Goal: Information Seeking & Learning: Learn about a topic

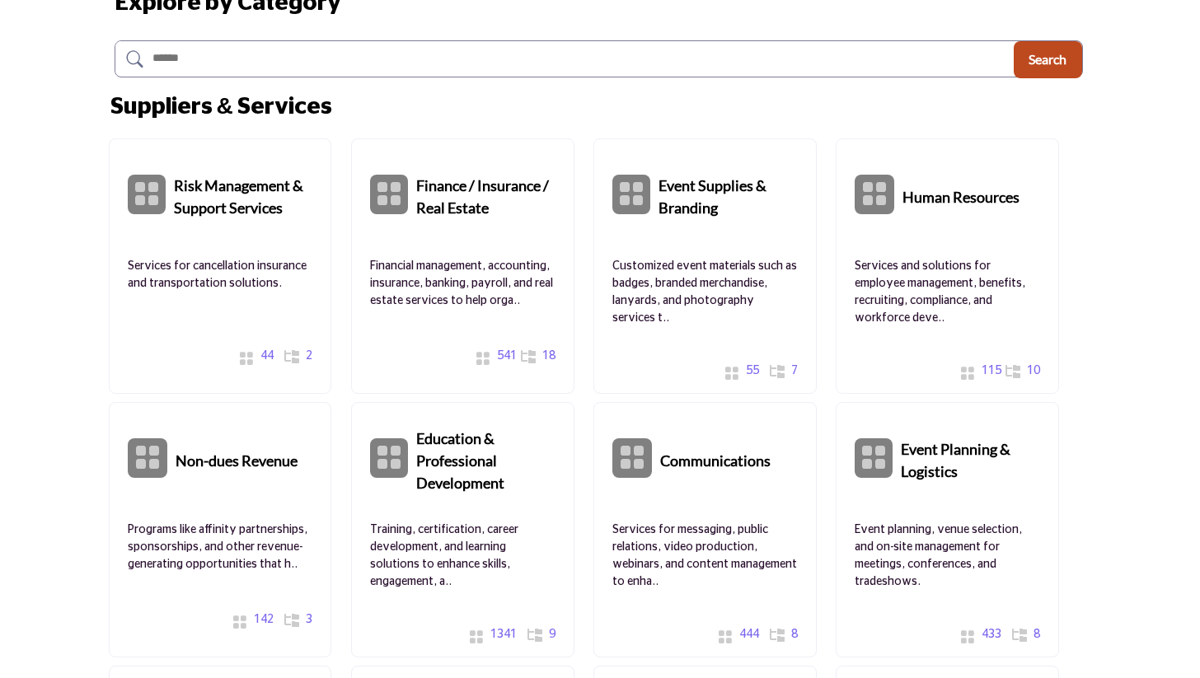
scroll to position [268, 0]
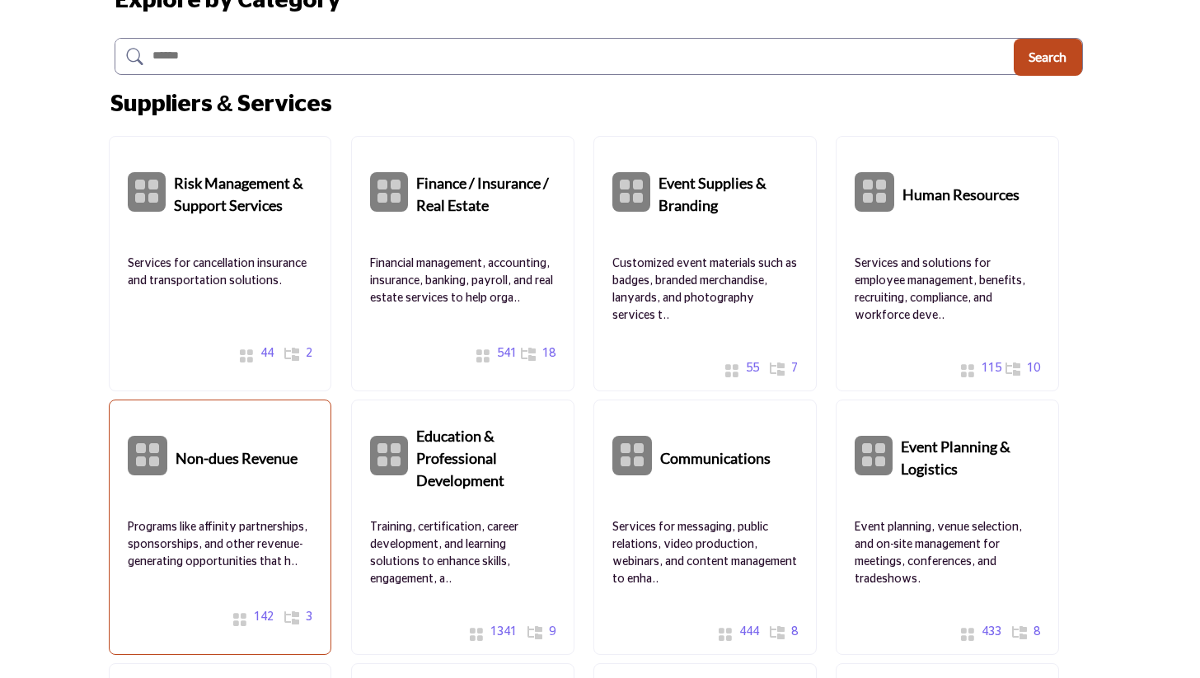
click at [254, 459] on b "Non-dues Revenue" at bounding box center [237, 456] width 122 height 74
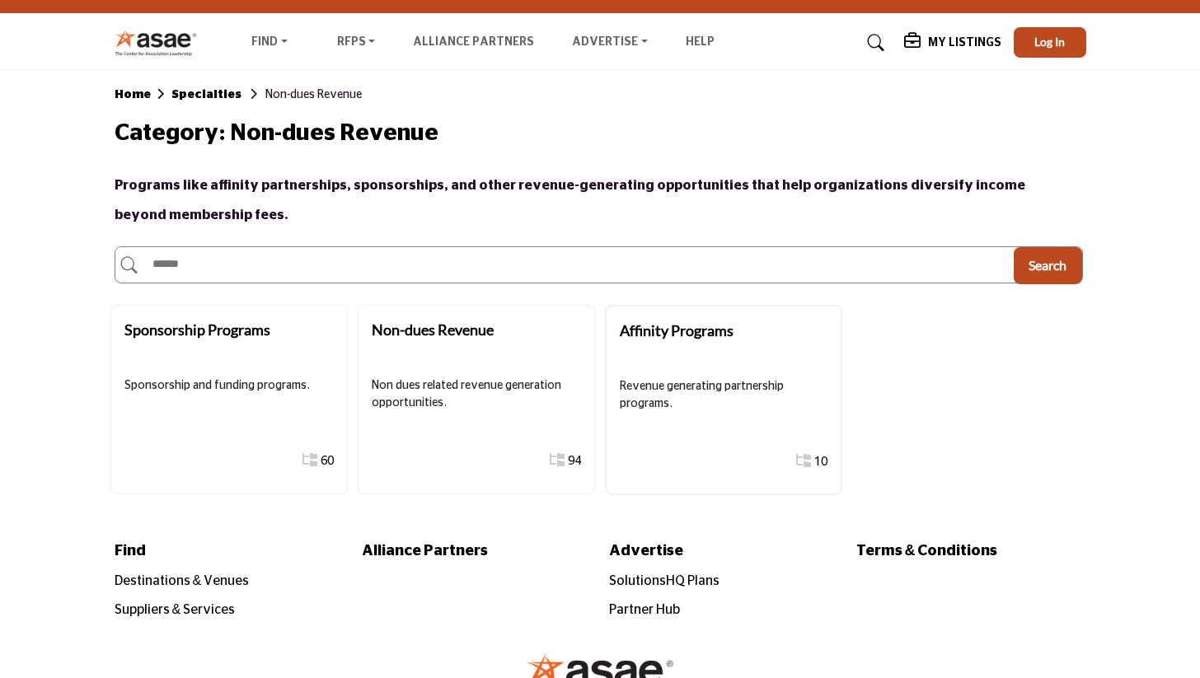
scroll to position [137, 0]
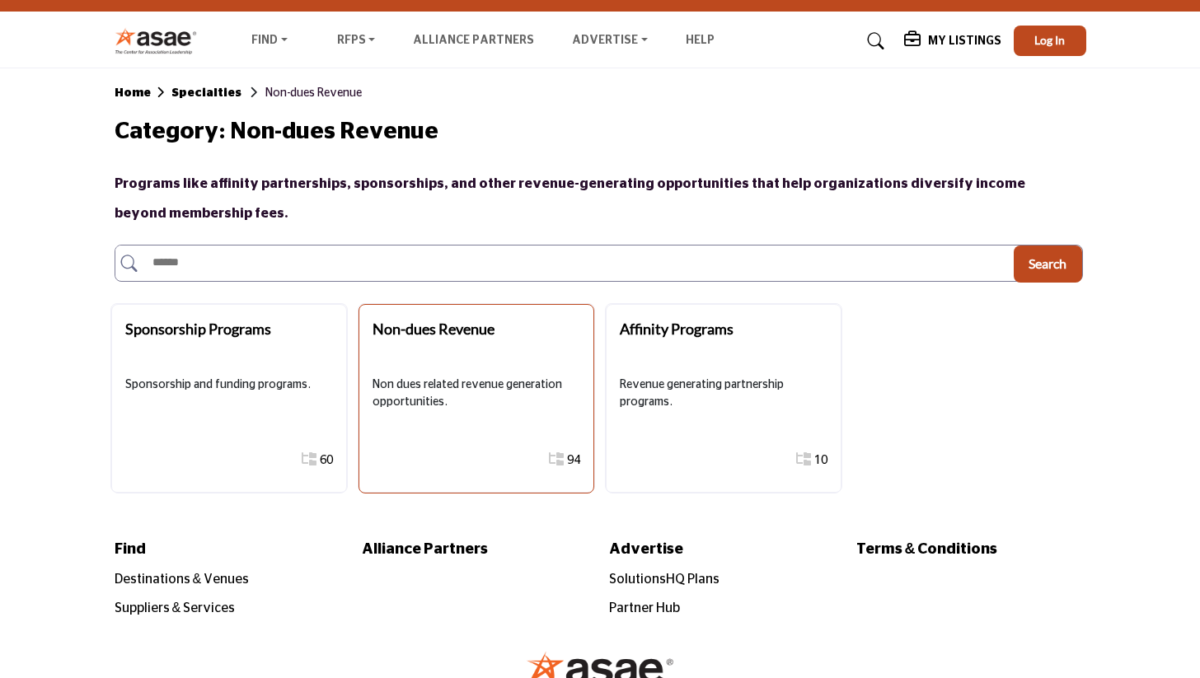
click at [405, 369] on div "Non-dues Revenue Non dues related revenue generation opportunities. Show All 94…" at bounding box center [477, 399] width 236 height 190
click at [458, 399] on p "Non dues related revenue generation opportunities." at bounding box center [477, 394] width 208 height 35
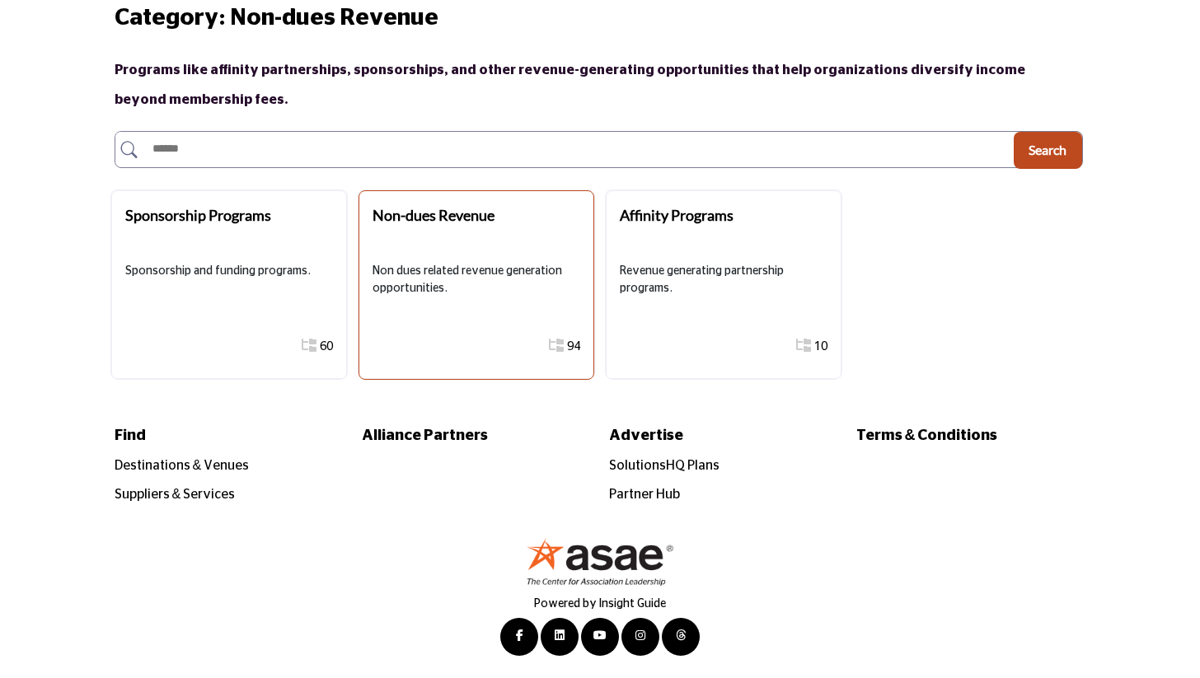
click at [553, 355] on link "Show All 94 Sub-Categories" at bounding box center [556, 347] width 15 height 30
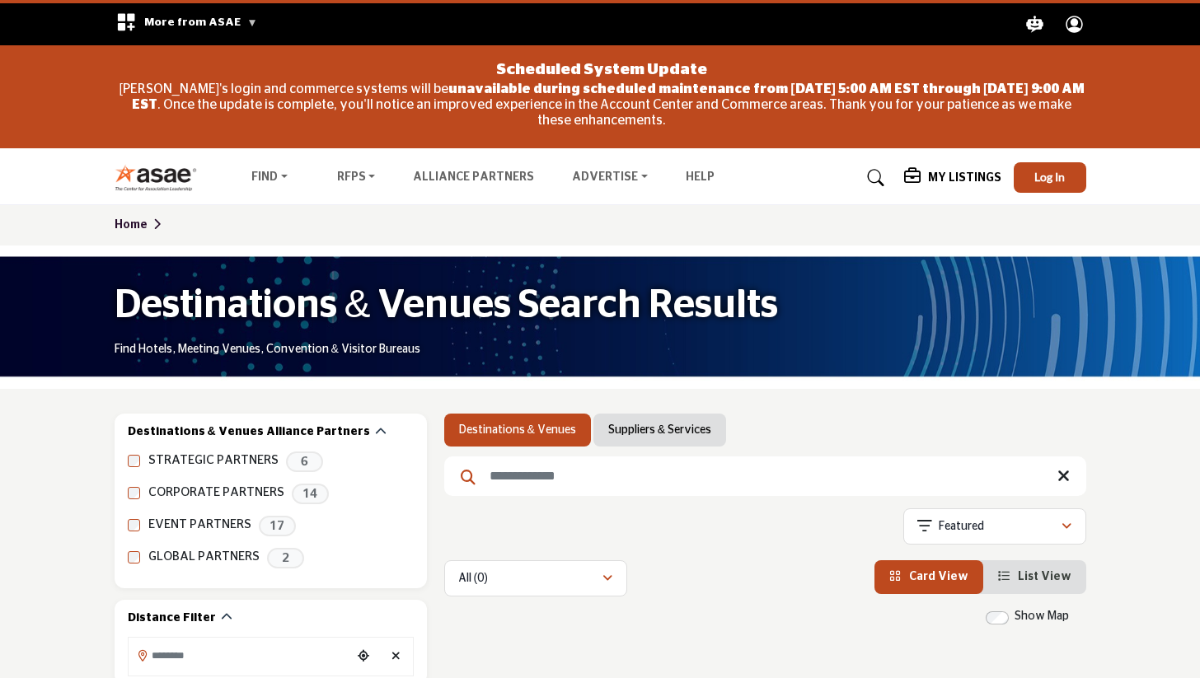
click at [657, 433] on link "Suppliers & Services" at bounding box center [659, 430] width 103 height 16
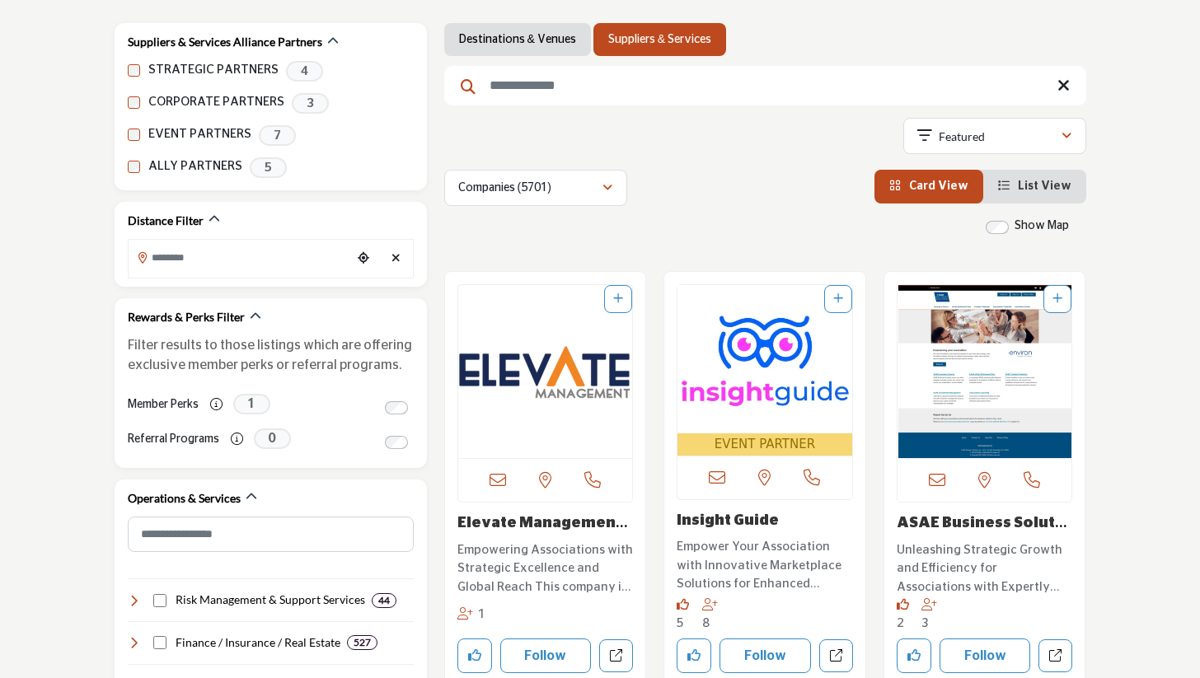
scroll to position [396, 0]
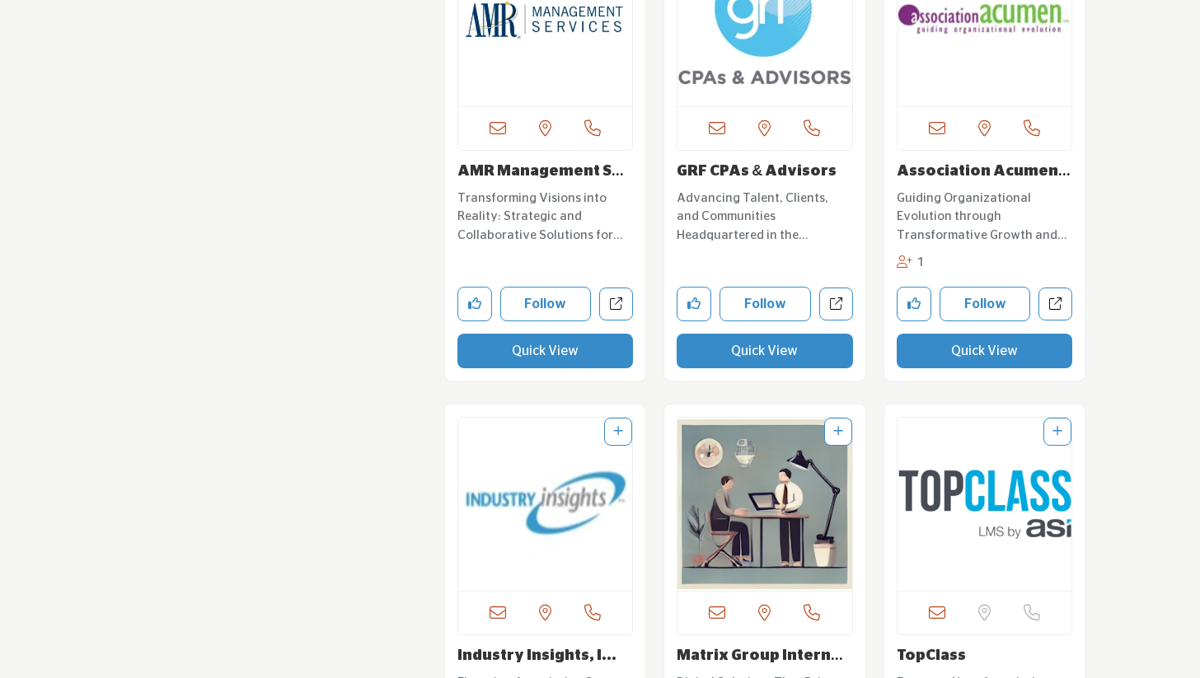
scroll to position [5693, 0]
